Goal: Check status

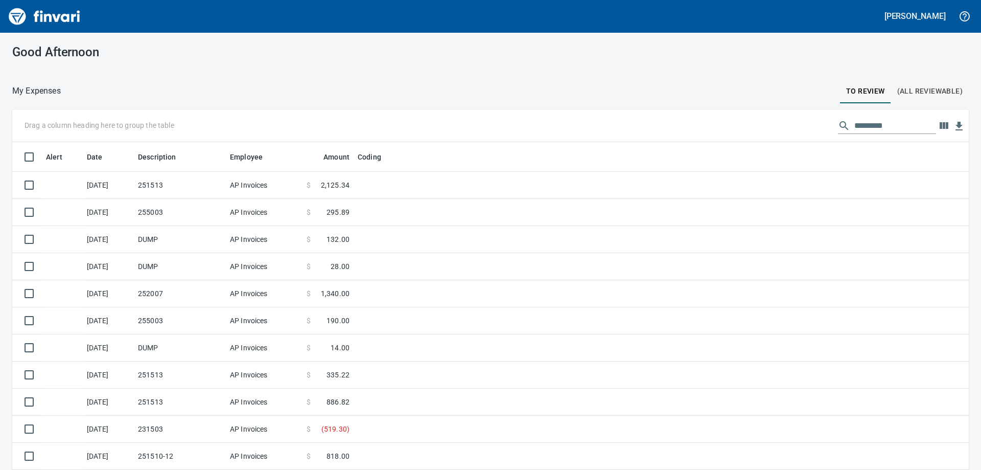
scroll to position [350, 934]
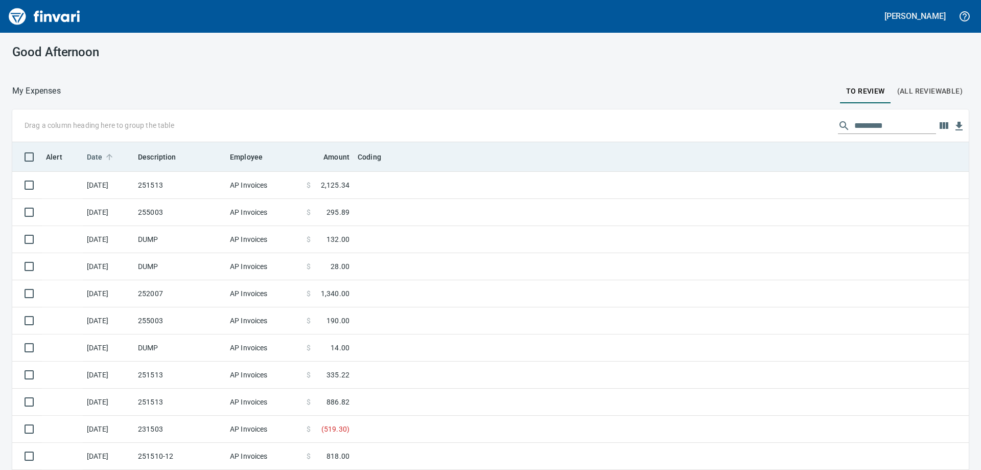
click at [97, 152] on span "Date" at bounding box center [95, 157] width 16 height 12
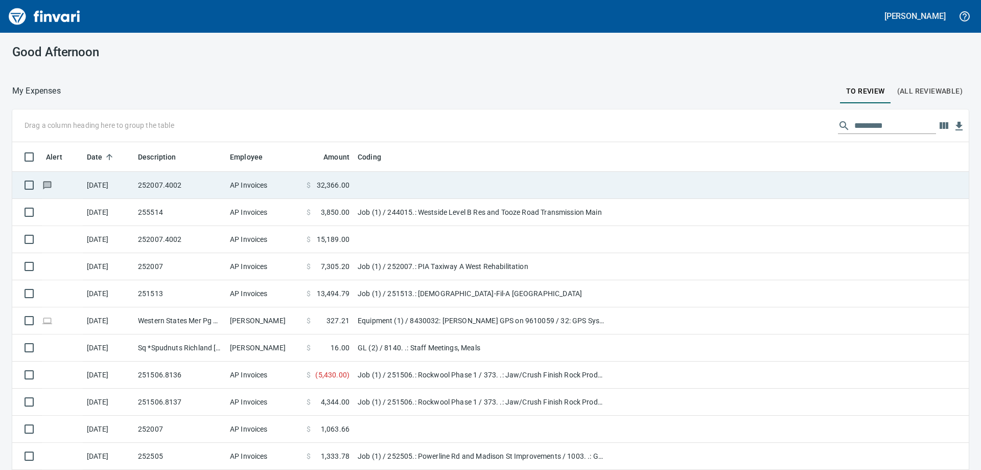
click at [175, 180] on td "252007.4002" at bounding box center [180, 185] width 92 height 27
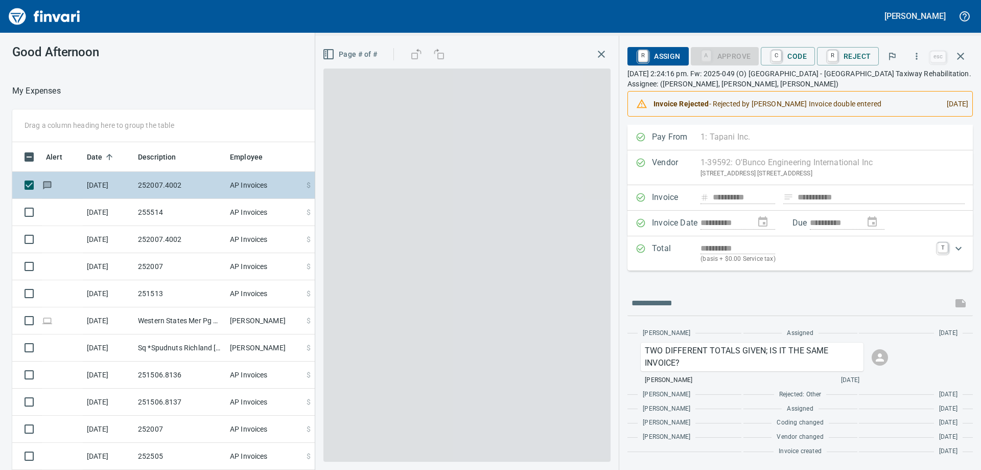
scroll to position [350, 678]
